Goal: Task Accomplishment & Management: Manage account settings

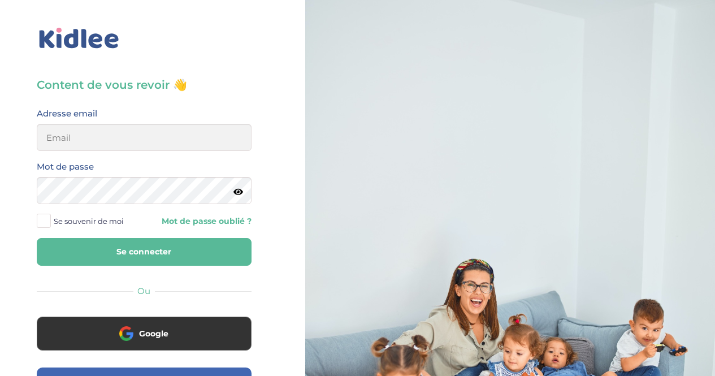
click at [143, 158] on div "Adresse email" at bounding box center [144, 132] width 232 height 53
click at [147, 136] on input "email" at bounding box center [144, 137] width 215 height 27
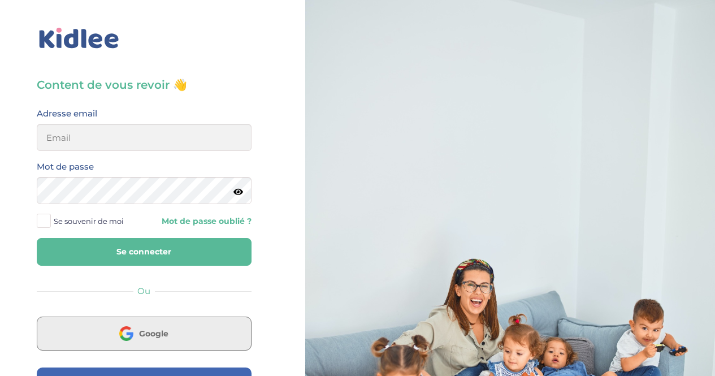
click at [146, 324] on button "Google" at bounding box center [144, 333] width 215 height 34
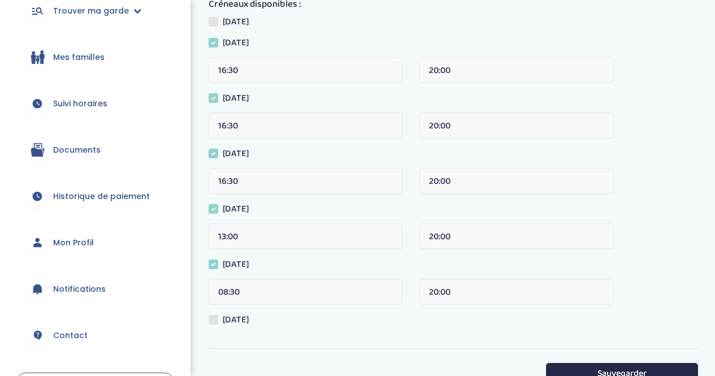
scroll to position [131, 0]
click at [84, 98] on span "Suivi horaires" at bounding box center [80, 103] width 54 height 12
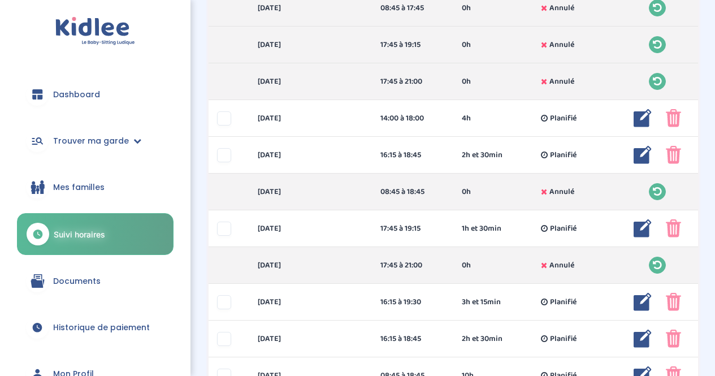
scroll to position [307, 0]
click at [704, 102] on div "Suivi horaires Filtres Sélectionne la famille et le mois pour mettre à jour le …" at bounding box center [453, 235] width 506 height 1034
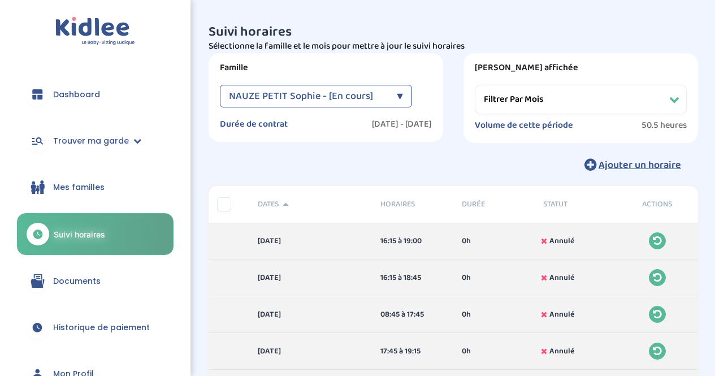
scroll to position [0, 0]
click at [362, 89] on span "NAUZE PETIT Sophie - [En cours]" at bounding box center [301, 96] width 144 height 23
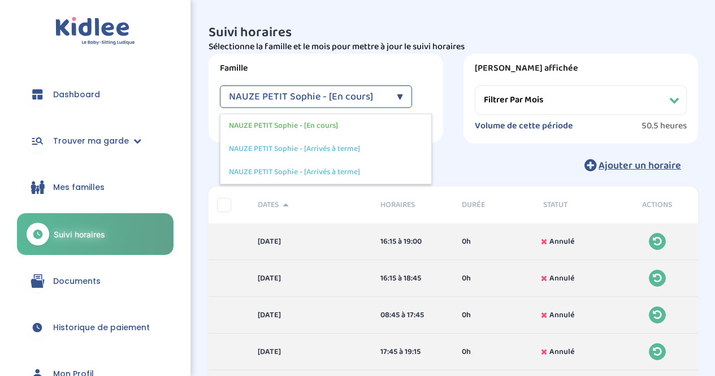
click at [518, 97] on select "Filtrer par mois septembre 2025 octobre 2025 novembre 2025 décembre 2025 janvie…" at bounding box center [581, 99] width 212 height 29
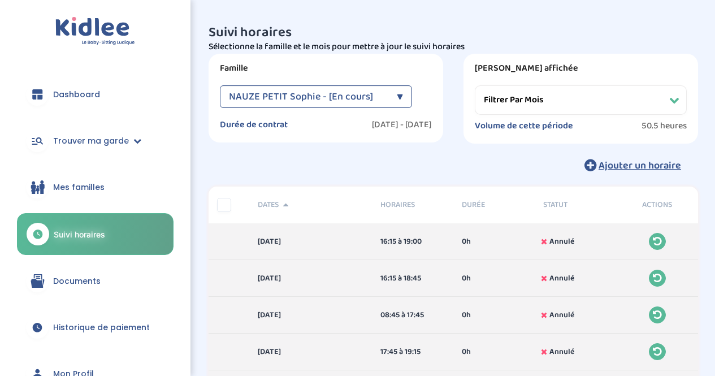
click at [475, 85] on select "Filtrer par mois septembre 2025 octobre 2025 novembre 2025 décembre 2025 janvie…" at bounding box center [581, 99] width 212 height 29
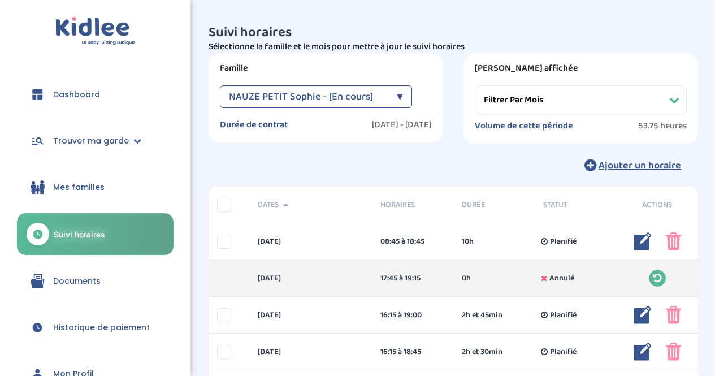
click at [553, 100] on select "Filtrer par mois septembre 2025 octobre 2025 novembre 2025 décembre 2025 janvie…" at bounding box center [581, 99] width 212 height 29
select select "novembre 2025"
click at [475, 85] on select "Filtrer par mois septembre 2025 octobre 2025 novembre 2025 décembre 2025 janvie…" at bounding box center [581, 99] width 212 height 29
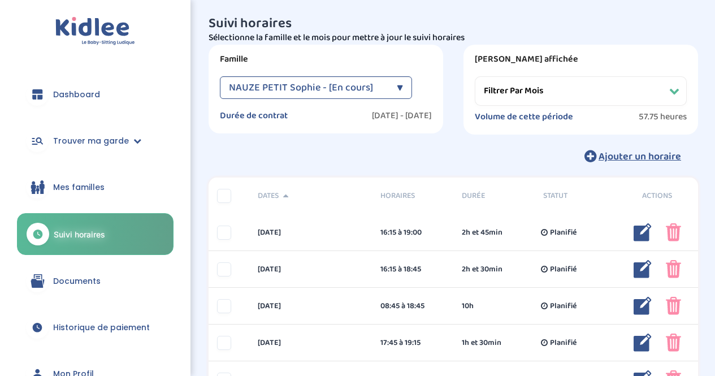
scroll to position [41, 0]
